Goal: Find specific page/section: Find specific page/section

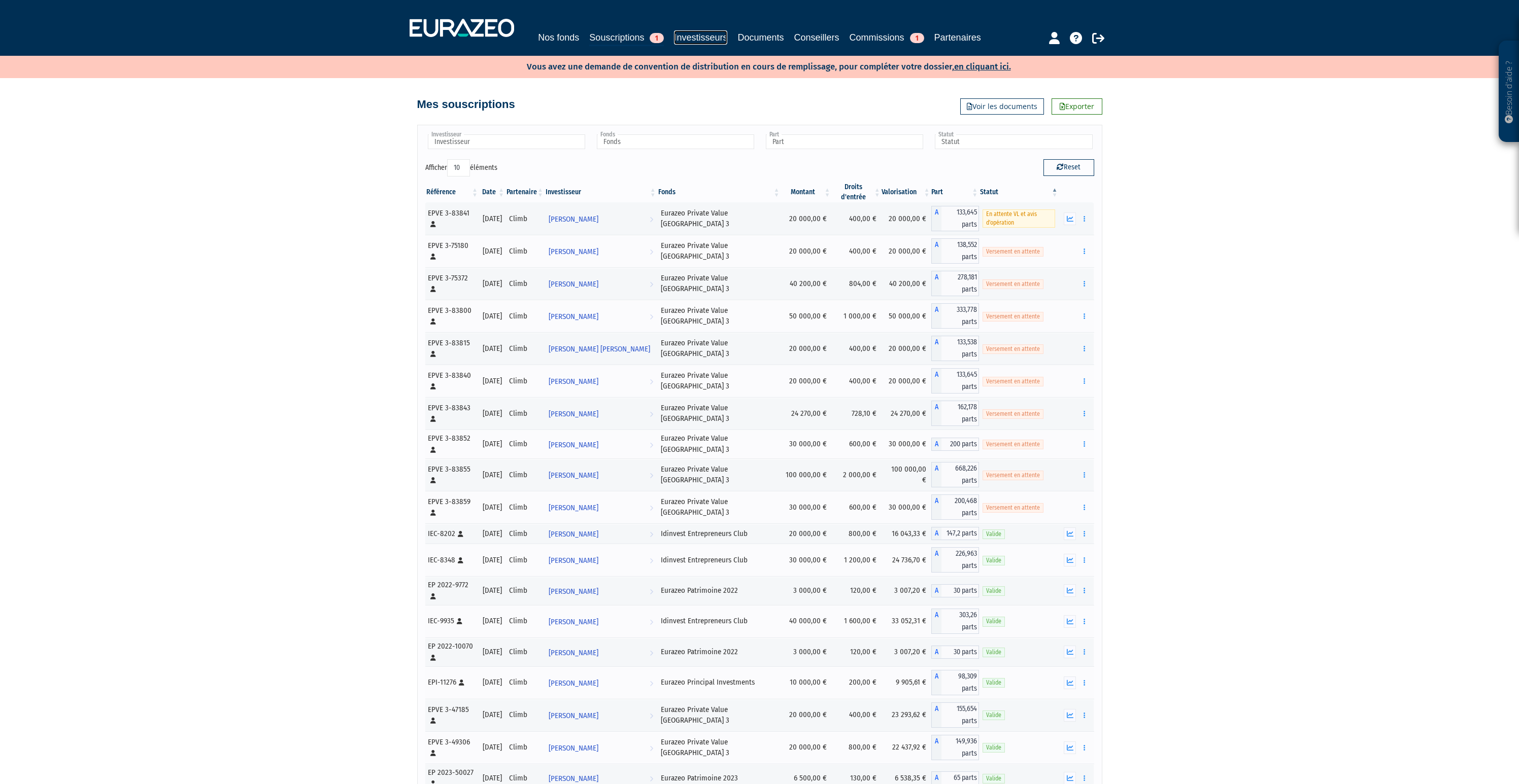
click at [706, 37] on link "Investisseurs" at bounding box center [701, 37] width 54 height 14
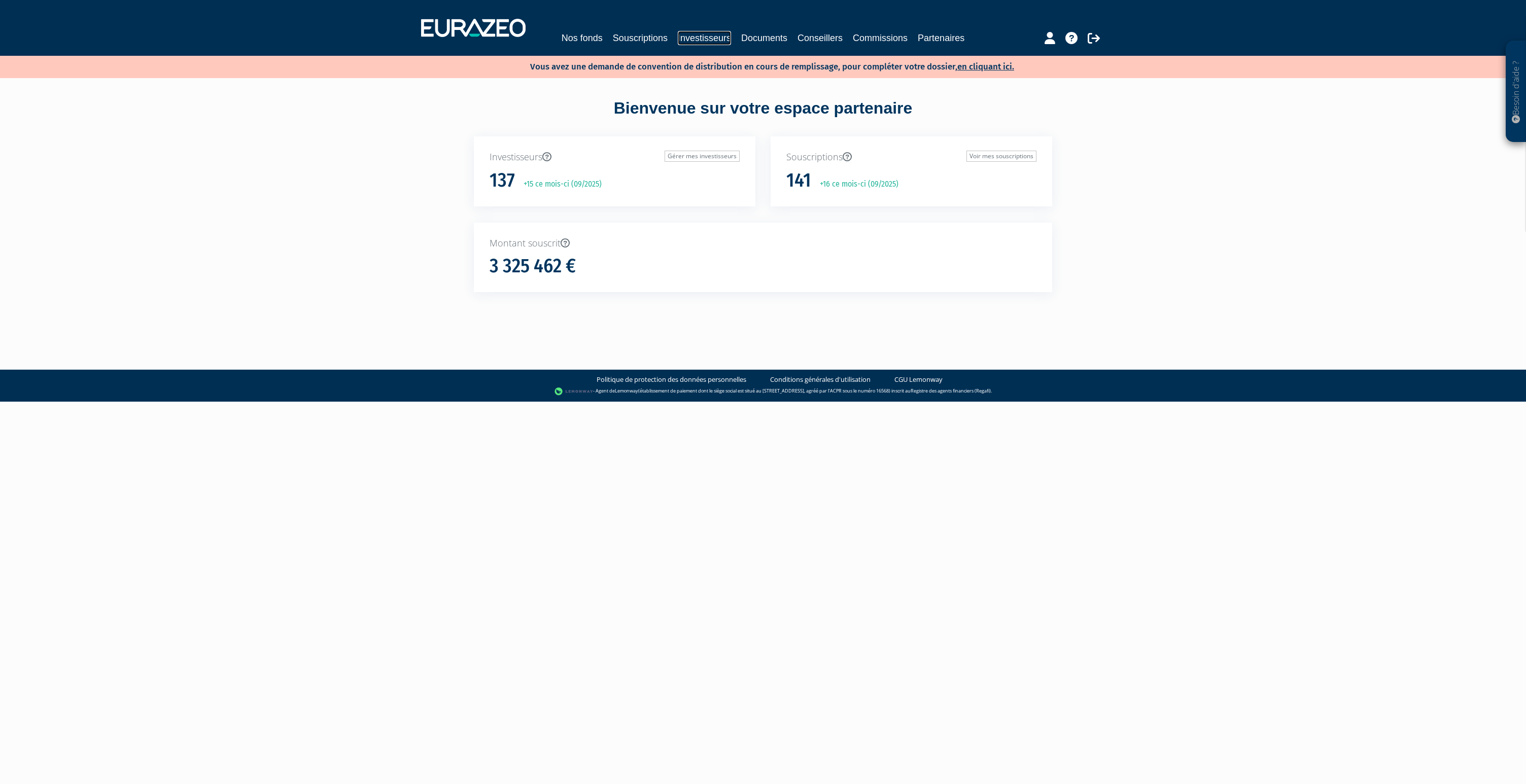
click at [702, 37] on link "Investisseurs" at bounding box center [705, 38] width 54 height 14
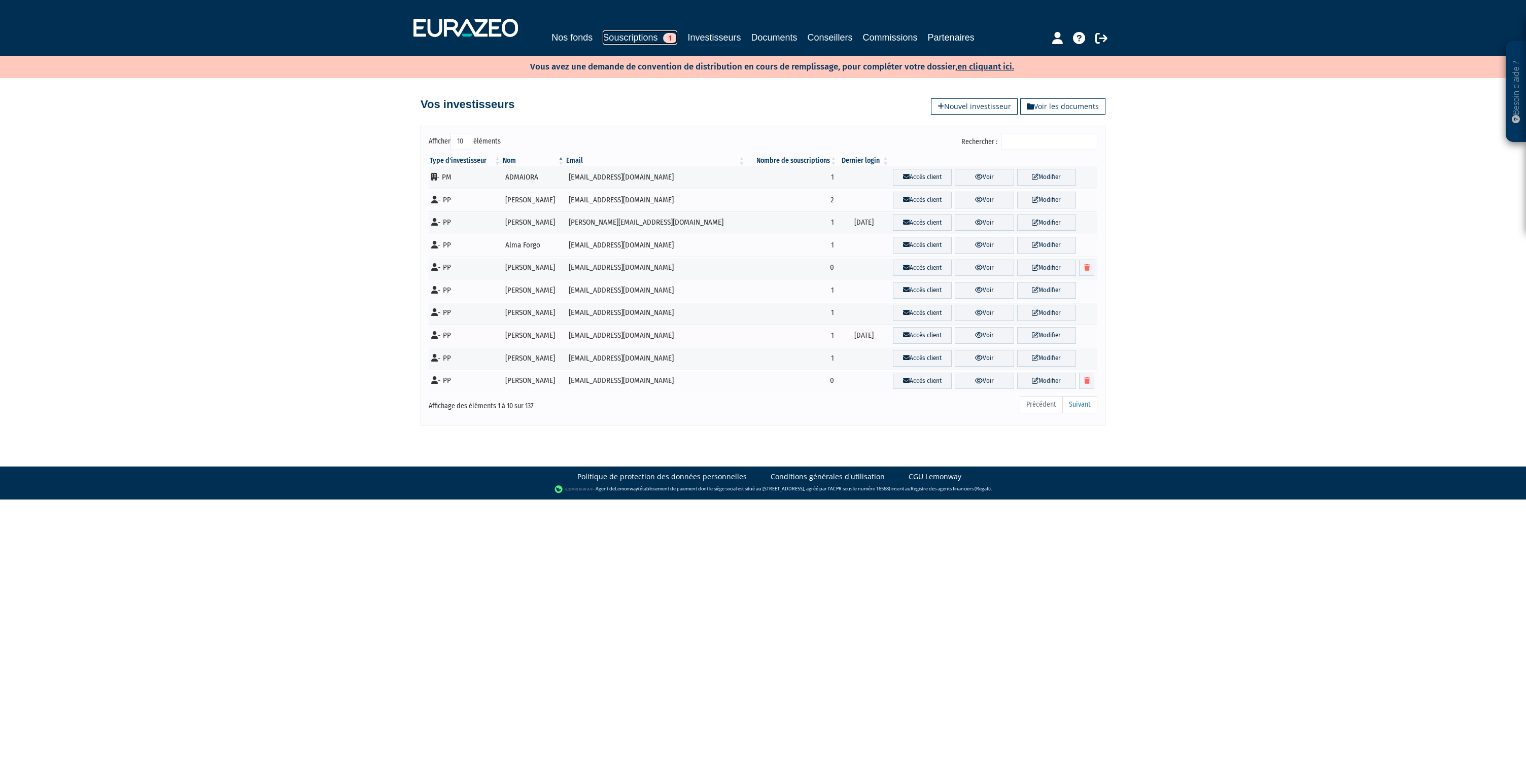
click at [632, 43] on link "Souscriptions 1" at bounding box center [640, 37] width 75 height 14
